Goal: Transaction & Acquisition: Download file/media

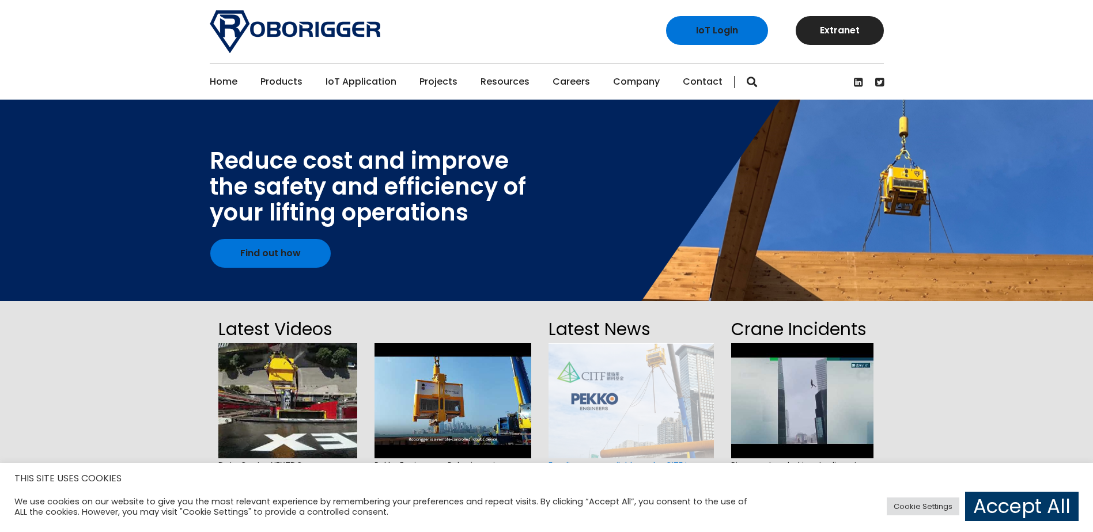
click at [426, 83] on link "Projects" at bounding box center [438, 82] width 38 height 36
click at [986, 508] on link "Accept All" at bounding box center [1021, 506] width 113 height 29
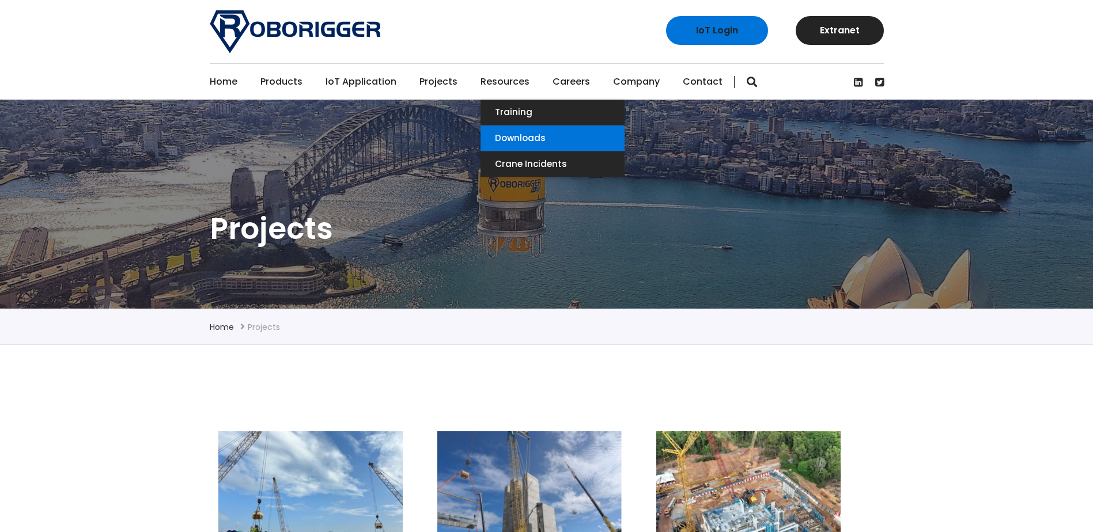
click at [499, 131] on link "Downloads" at bounding box center [552, 138] width 144 height 25
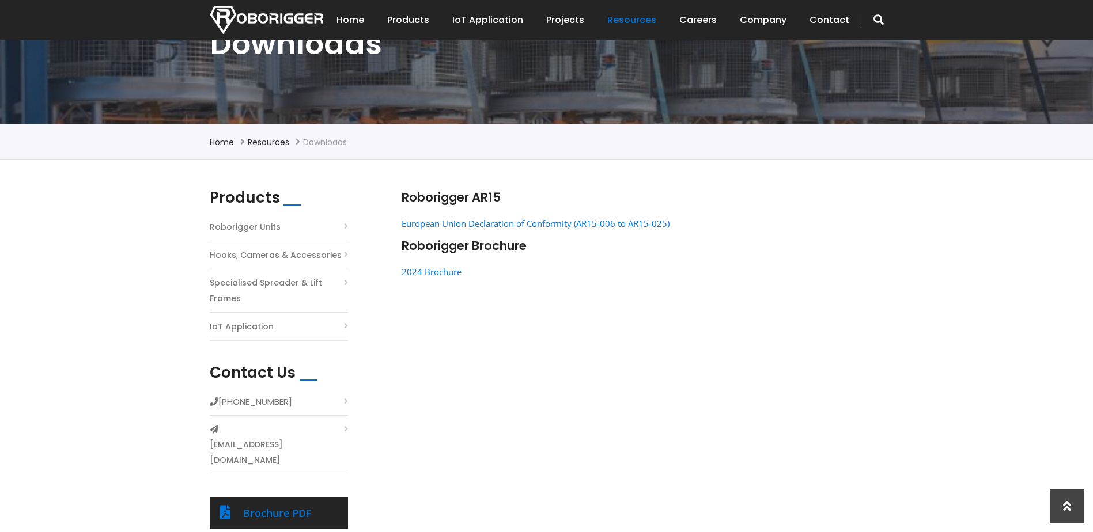
scroll to position [173, 0]
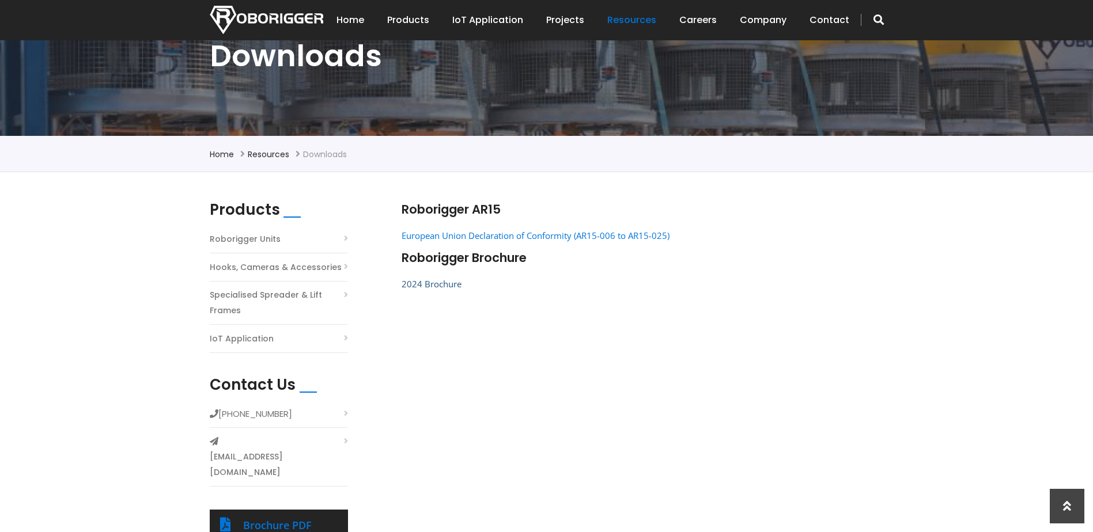
click at [421, 282] on link "2024 Brochure" at bounding box center [432, 284] width 60 height 12
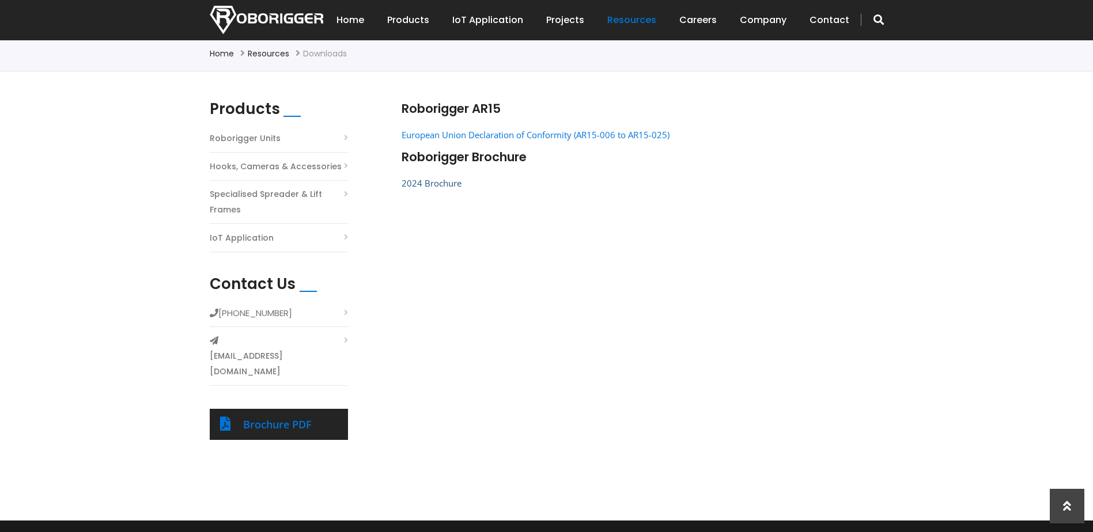
scroll to position [288, 0]
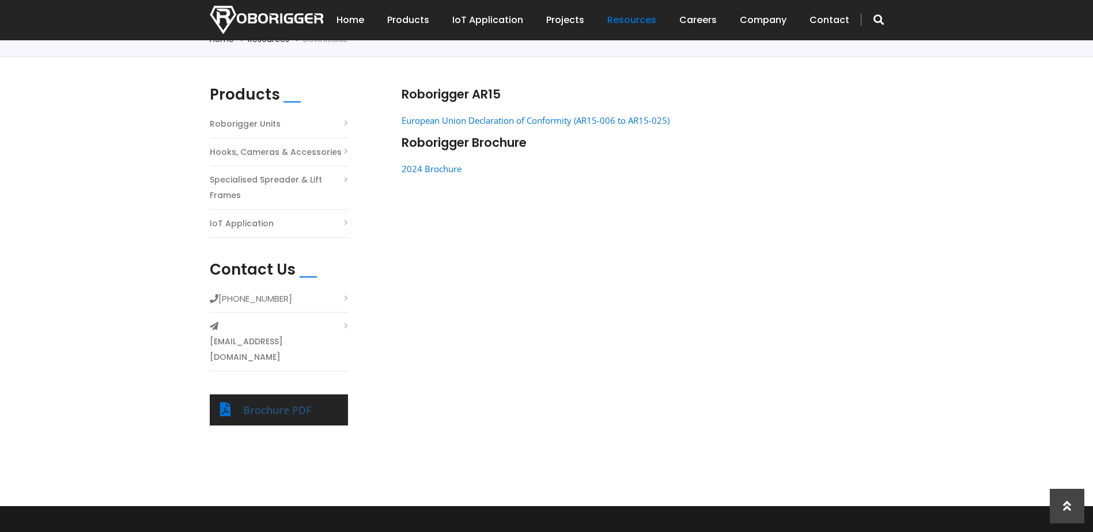
click at [275, 403] on link "Brochure PDF" at bounding box center [277, 410] width 69 height 14
